Goal: Navigation & Orientation: Go to known website

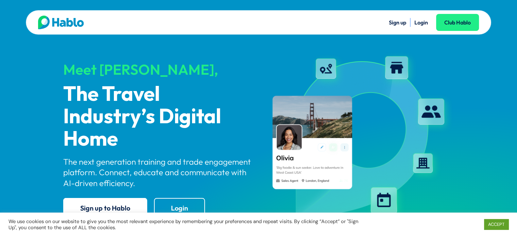
click at [423, 19] on link "Login" at bounding box center [421, 22] width 14 height 7
click at [422, 22] on link "Login" at bounding box center [421, 22] width 14 height 7
click at [416, 24] on link "Login" at bounding box center [421, 22] width 14 height 7
click at [417, 24] on link "Login" at bounding box center [421, 22] width 14 height 7
